Goal: Task Accomplishment & Management: Manage account settings

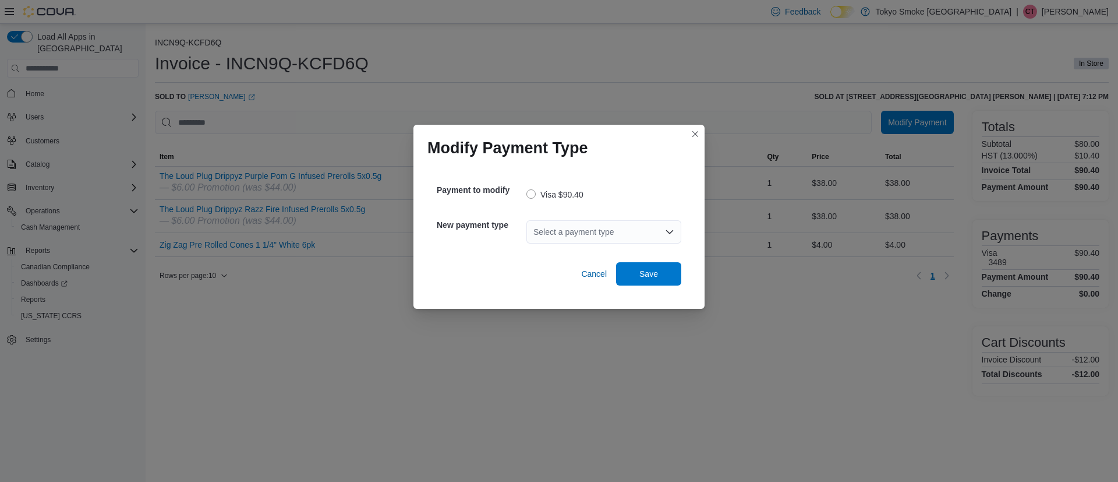
click at [574, 236] on div "Select a payment type" at bounding box center [604, 231] width 155 height 23
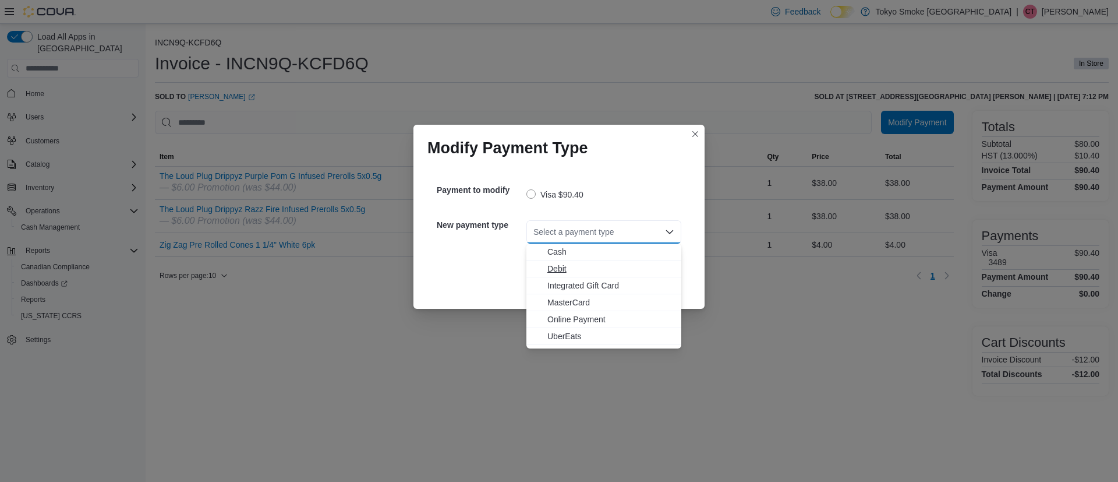
click at [569, 265] on span "Debit" at bounding box center [611, 269] width 127 height 12
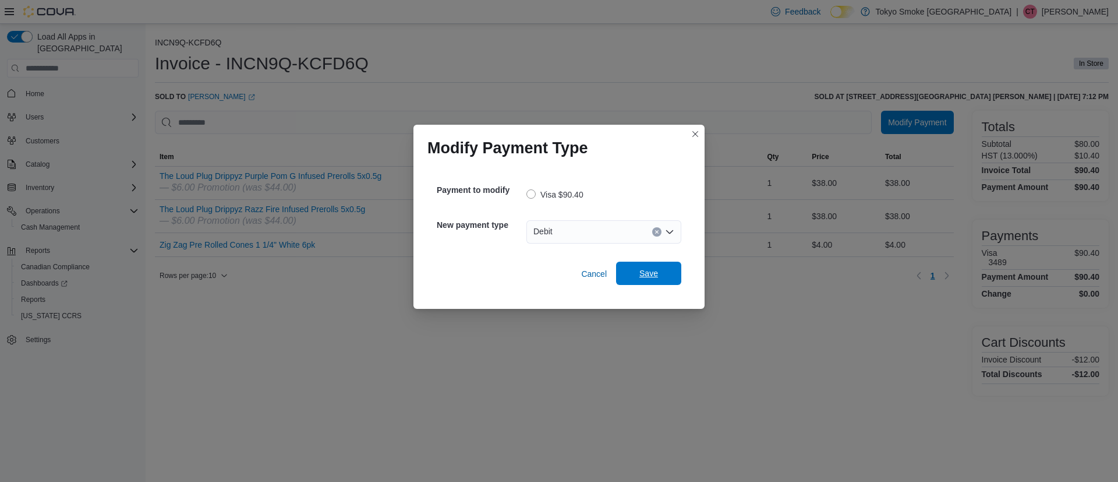
click at [659, 273] on span "Save" at bounding box center [648, 273] width 51 height 23
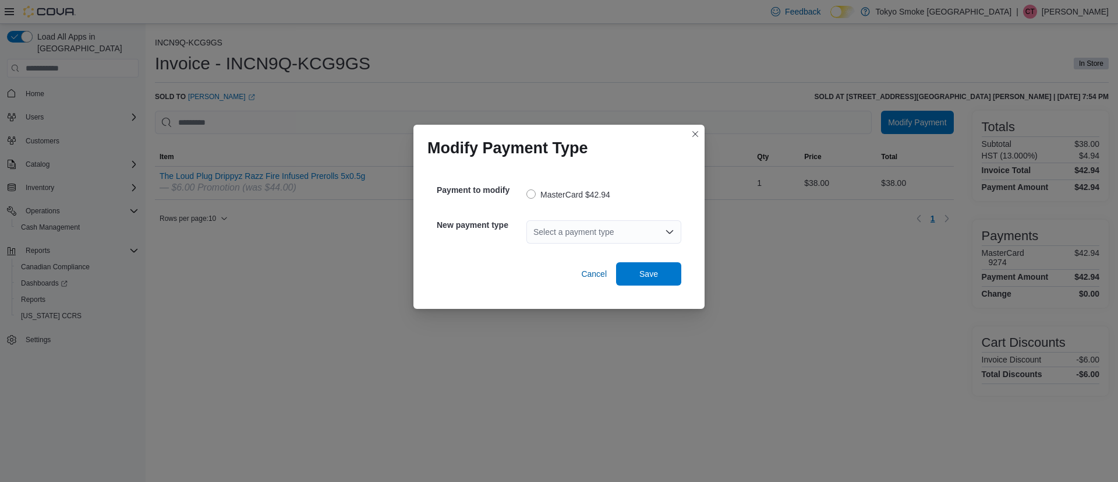
click at [613, 239] on div "Select a payment type" at bounding box center [604, 231] width 155 height 23
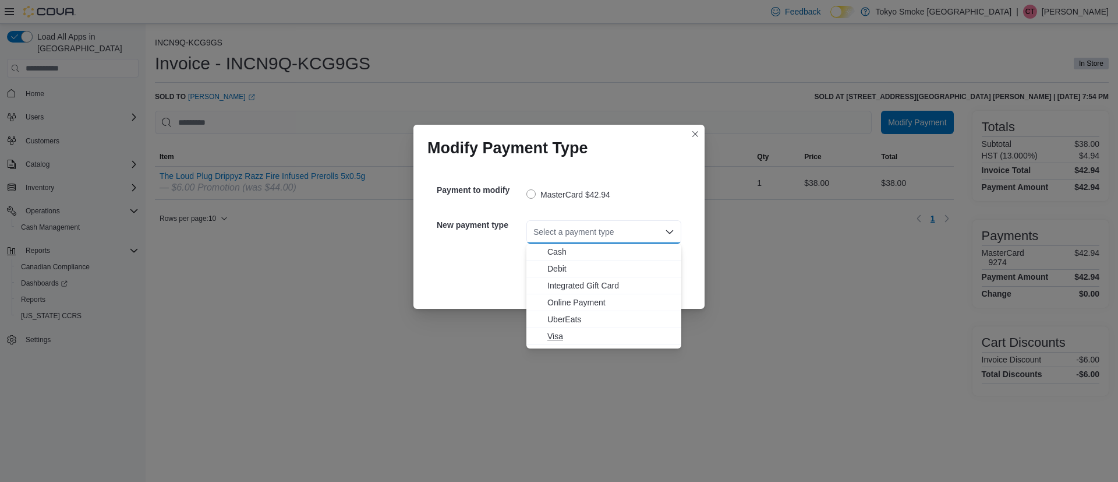
click at [562, 334] on span "Visa" at bounding box center [611, 336] width 127 height 12
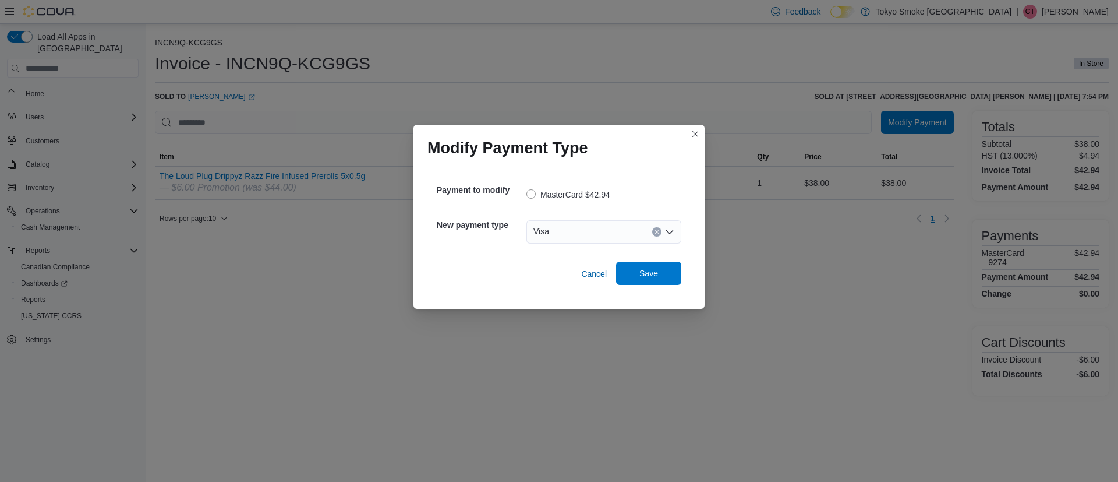
click at [636, 271] on span "Save" at bounding box center [648, 273] width 51 height 23
click at [612, 242] on div "Select a payment type" at bounding box center [604, 231] width 155 height 23
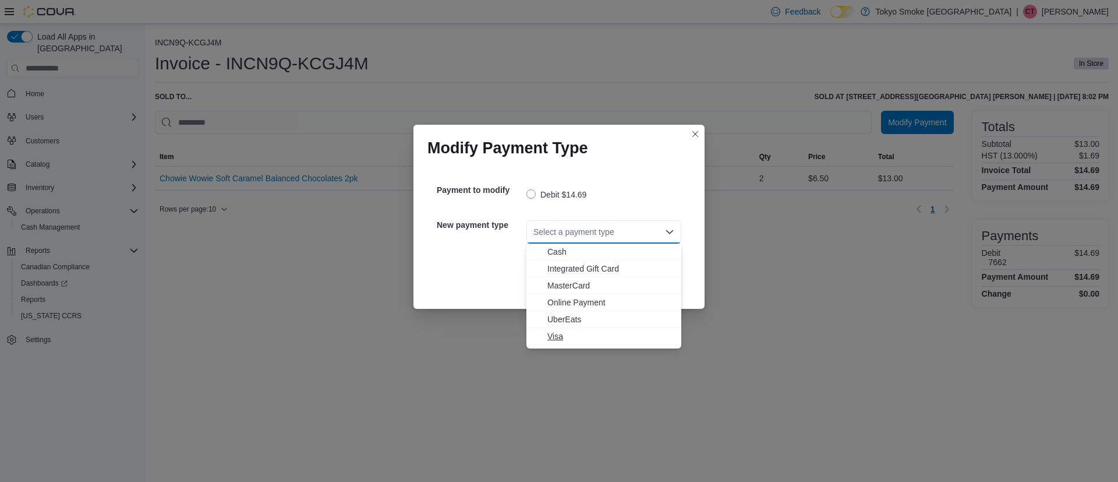
click at [557, 337] on span "Visa" at bounding box center [611, 336] width 127 height 12
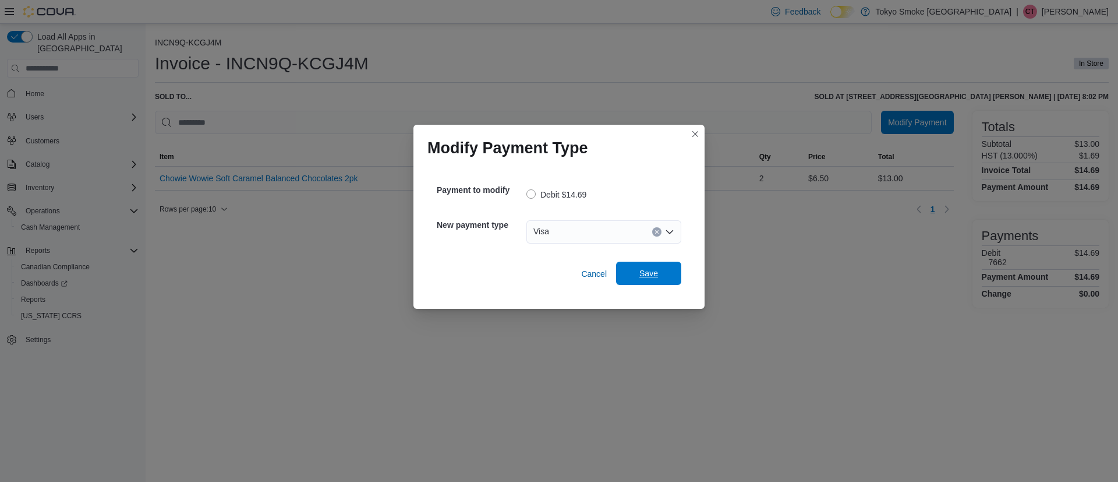
click at [658, 278] on span "Save" at bounding box center [648, 273] width 51 height 23
click at [648, 226] on div "Select a payment type" at bounding box center [604, 231] width 155 height 23
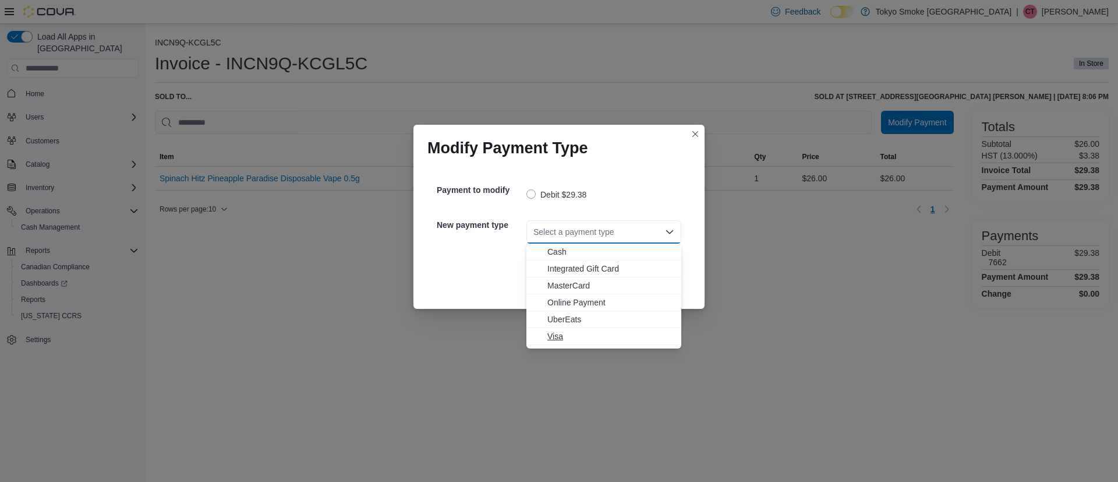
click at [560, 338] on span "Visa" at bounding box center [611, 336] width 127 height 12
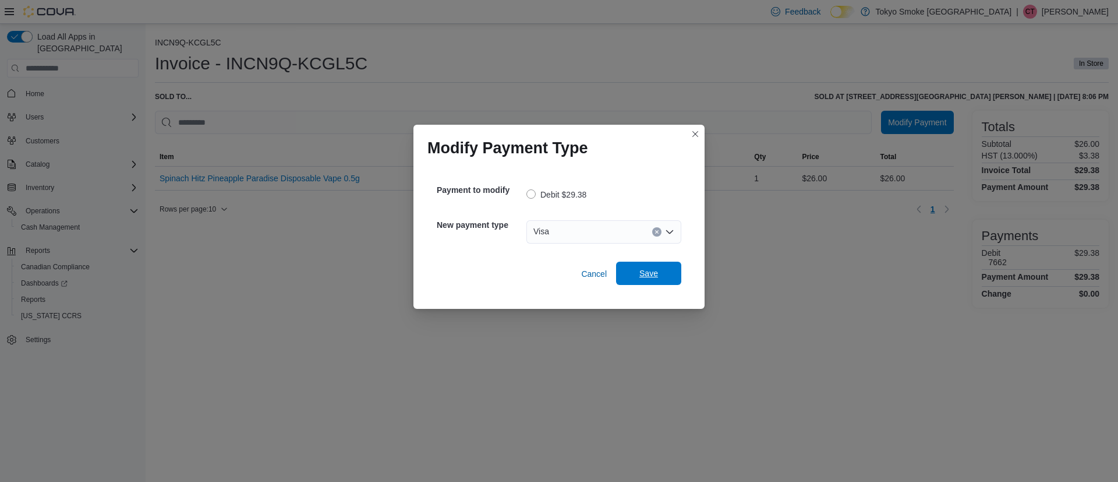
click at [645, 276] on span "Save" at bounding box center [649, 273] width 19 height 12
click at [611, 227] on div "Select a payment type" at bounding box center [604, 231] width 155 height 23
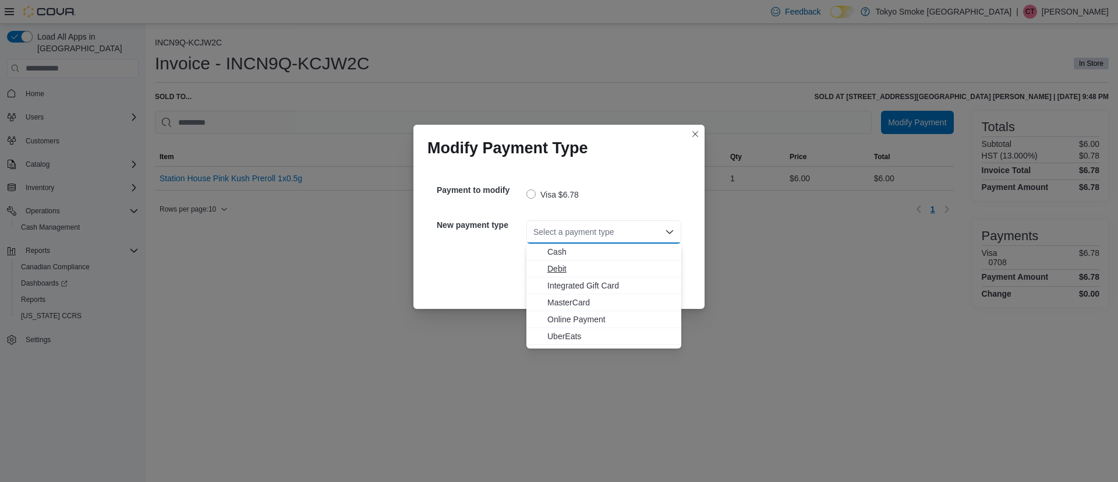
click at [576, 266] on span "Debit" at bounding box center [611, 269] width 127 height 12
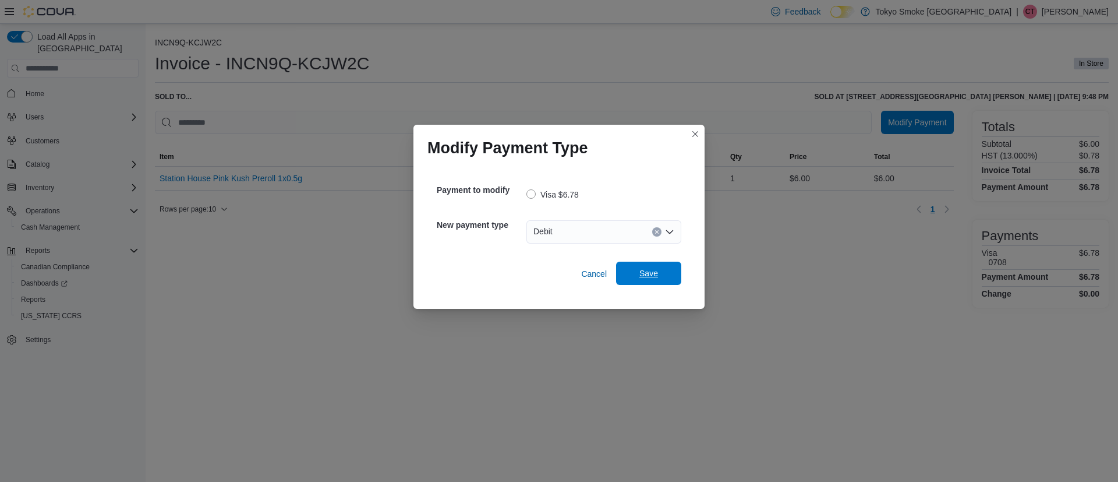
click at [653, 271] on span "Save" at bounding box center [649, 273] width 19 height 12
click at [585, 234] on div "Select a payment type" at bounding box center [604, 231] width 155 height 23
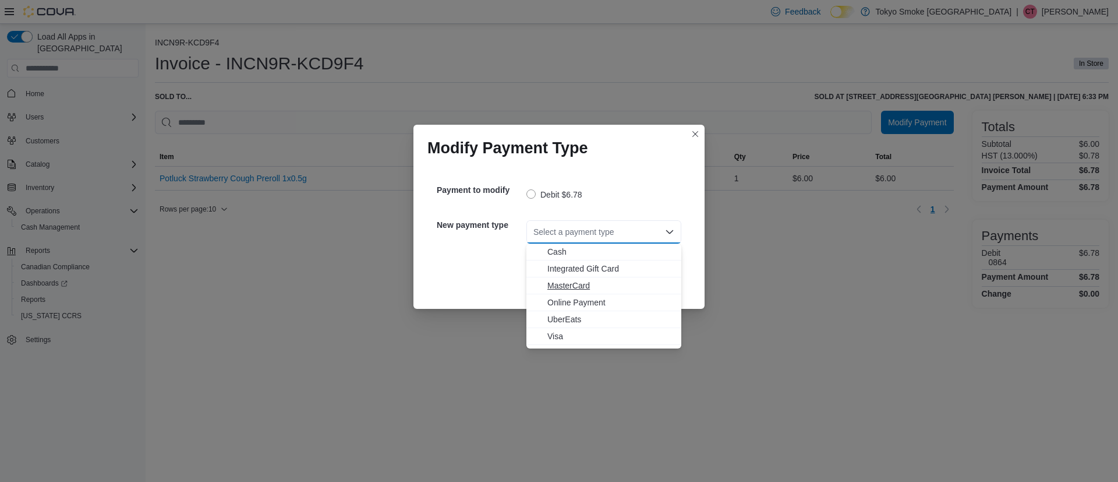
click at [577, 281] on span "MasterCard" at bounding box center [611, 286] width 127 height 12
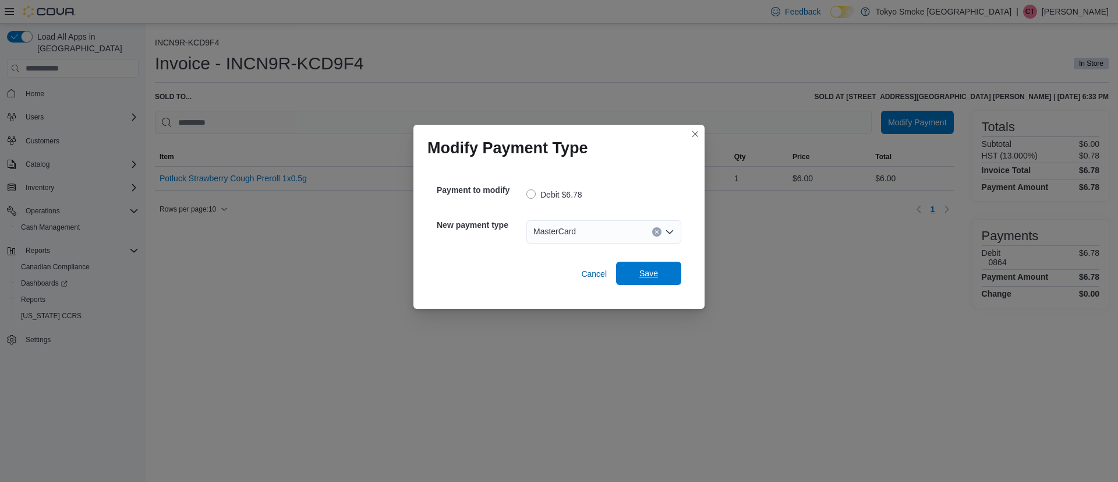
click at [644, 274] on span "Save" at bounding box center [649, 273] width 19 height 12
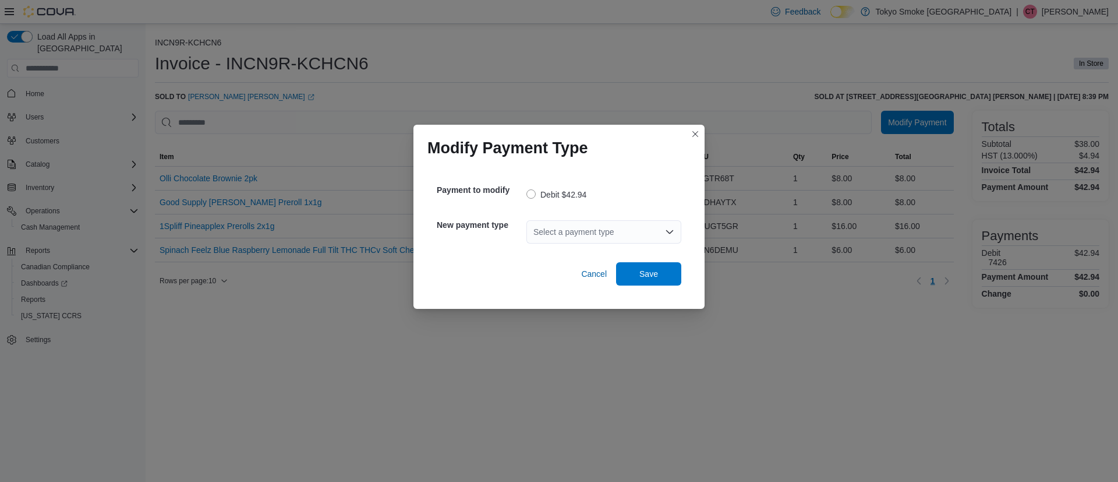
click at [585, 235] on div "Select a payment type" at bounding box center [604, 231] width 155 height 23
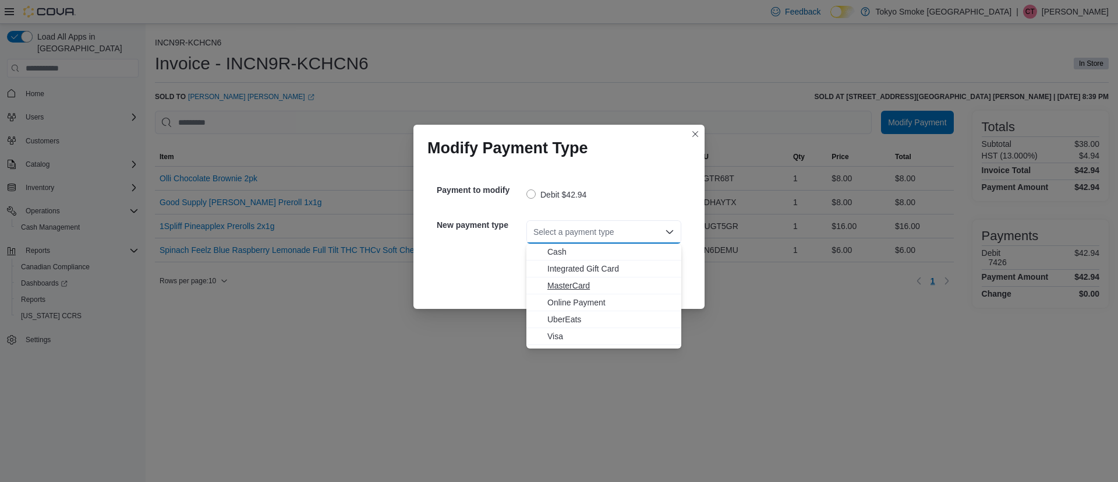
click at [564, 284] on span "MasterCard" at bounding box center [611, 286] width 127 height 12
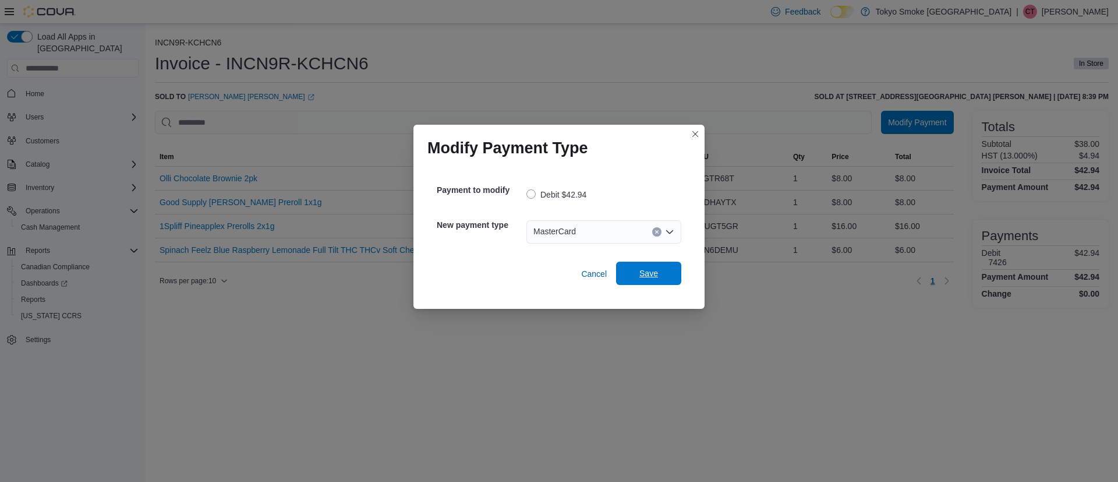
click at [663, 271] on span "Save" at bounding box center [648, 273] width 51 height 23
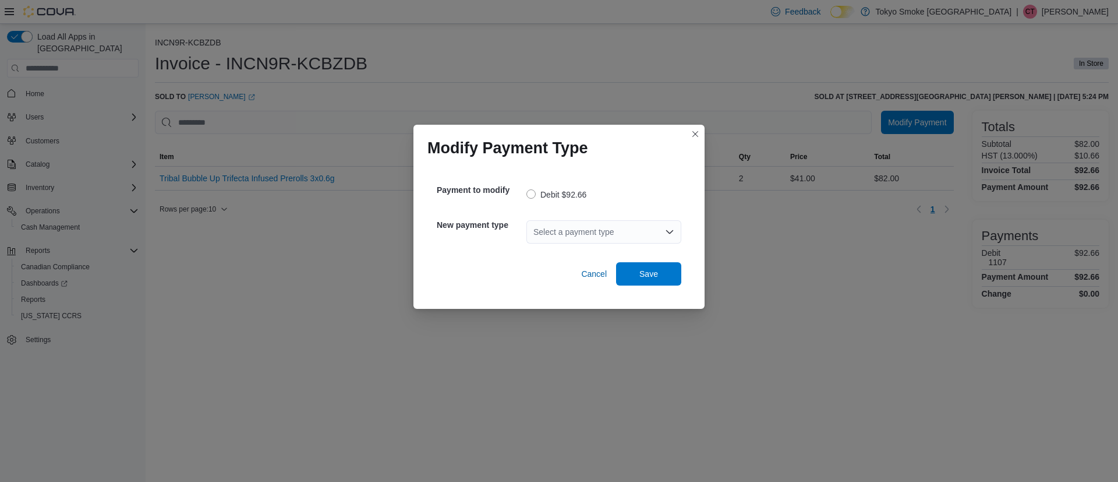
click at [581, 236] on div "Select a payment type" at bounding box center [604, 231] width 155 height 23
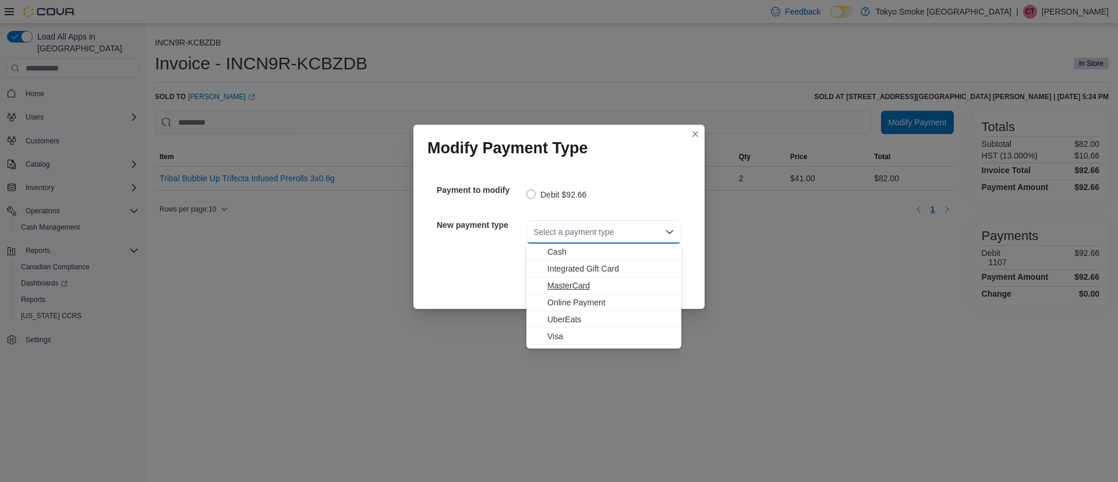
click at [566, 283] on span "MasterCard" at bounding box center [611, 286] width 127 height 12
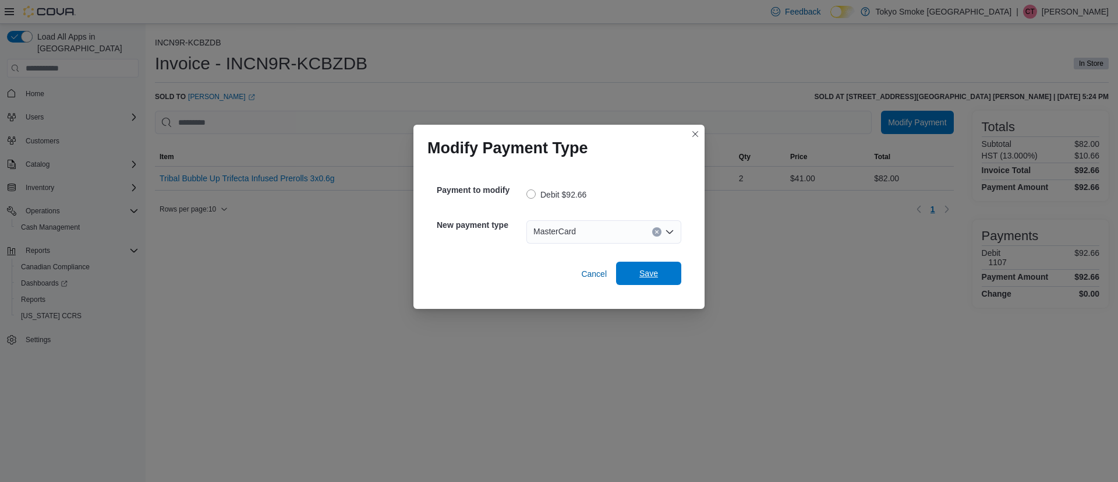
click at [637, 278] on span "Save" at bounding box center [648, 273] width 51 height 23
click at [594, 237] on div "Select a payment type" at bounding box center [604, 231] width 155 height 23
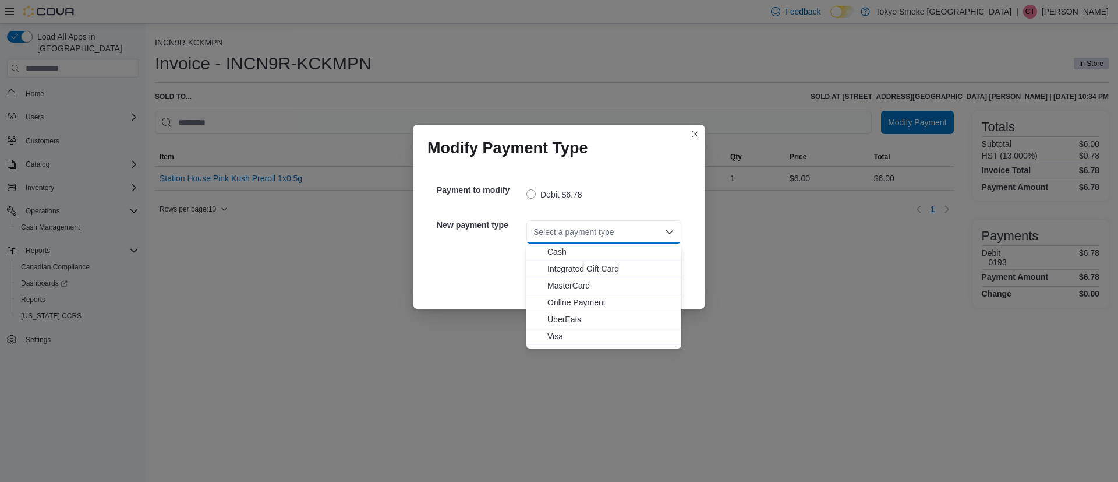
click at [553, 338] on span "Visa" at bounding box center [611, 336] width 127 height 12
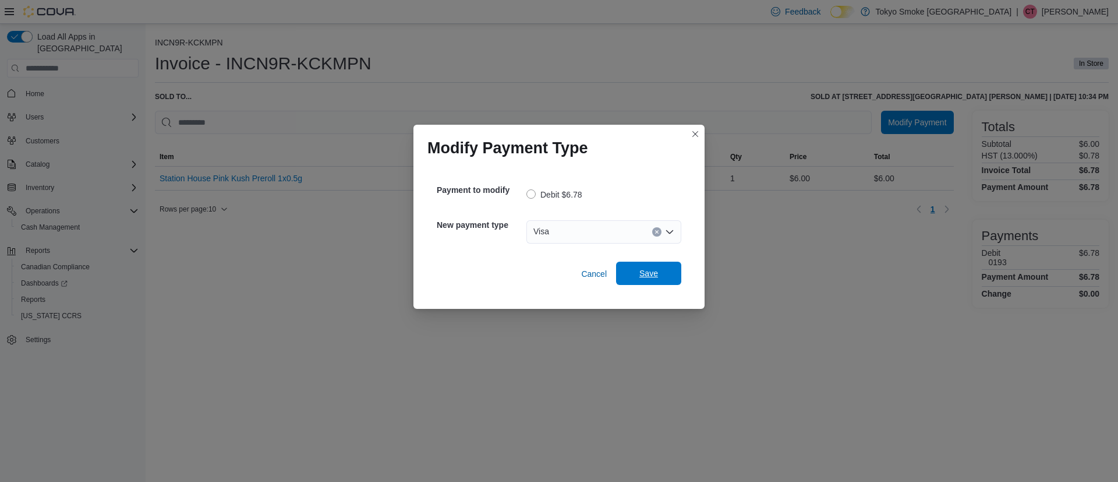
click at [654, 277] on span "Save" at bounding box center [649, 273] width 19 height 12
